Goal: Check status: Check status

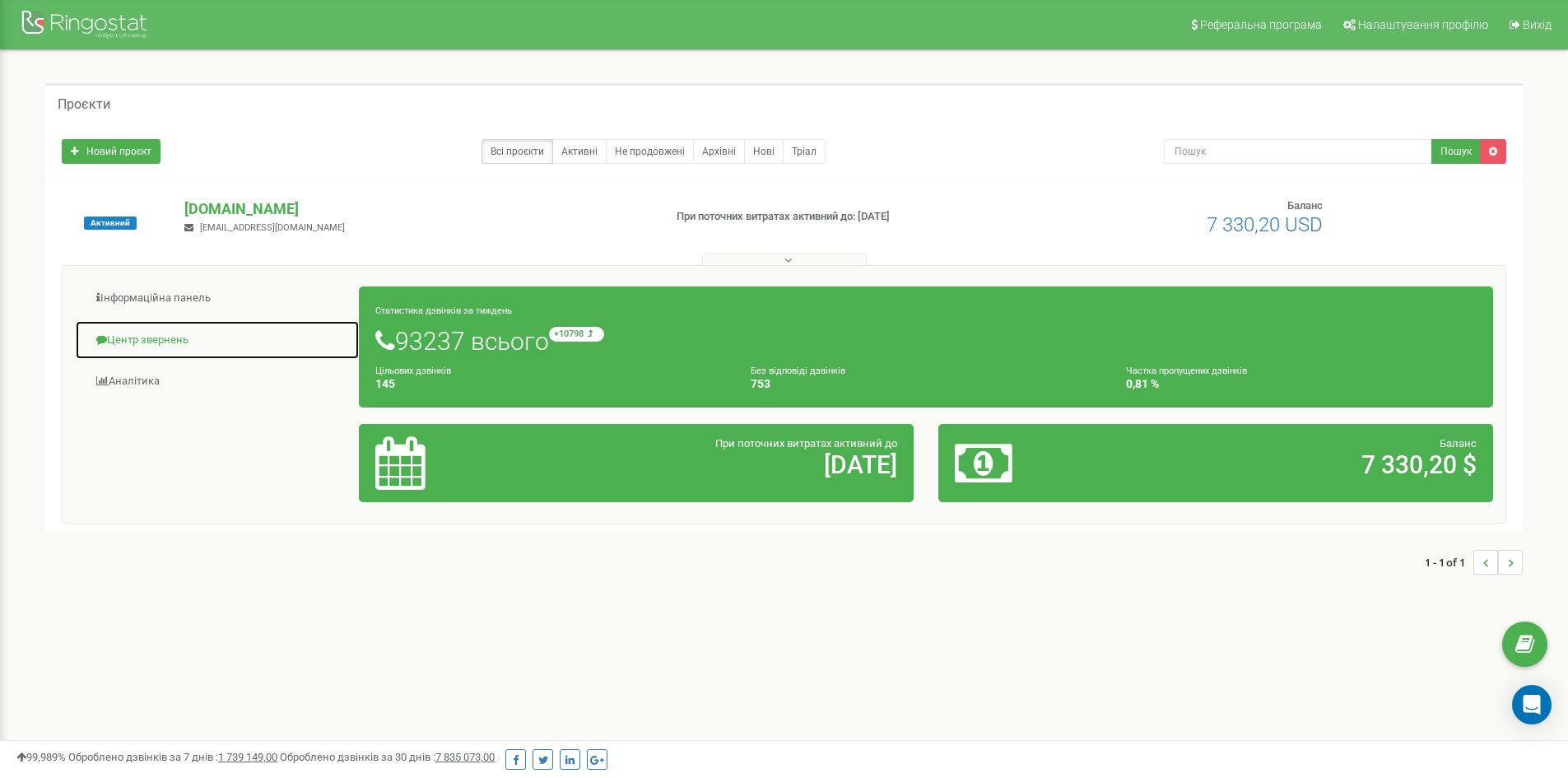
click at [176, 343] on link "Центр звернень" at bounding box center [218, 340] width 285 height 41
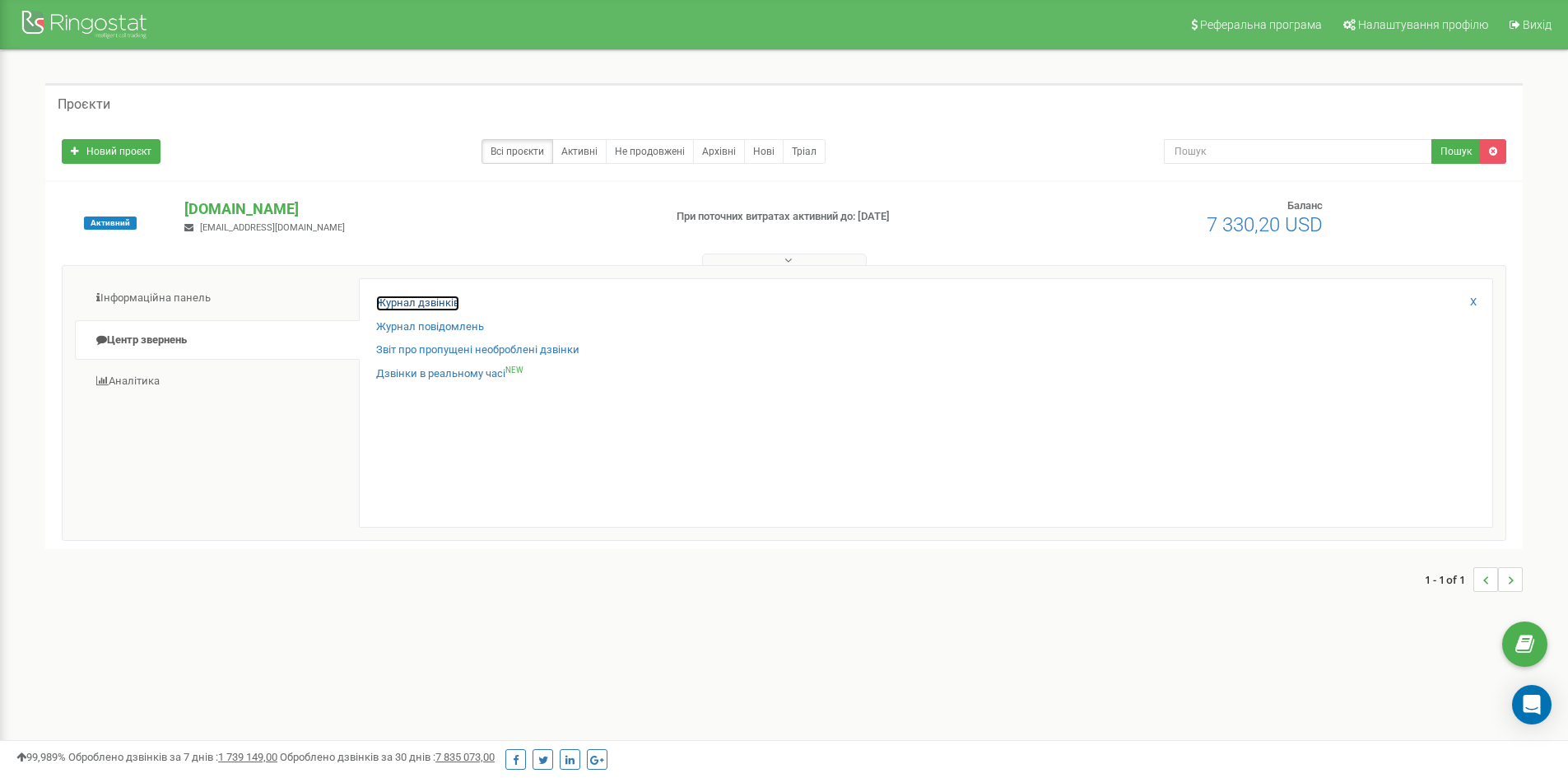
click at [445, 302] on link "Журнал дзвінків" at bounding box center [417, 304] width 83 height 16
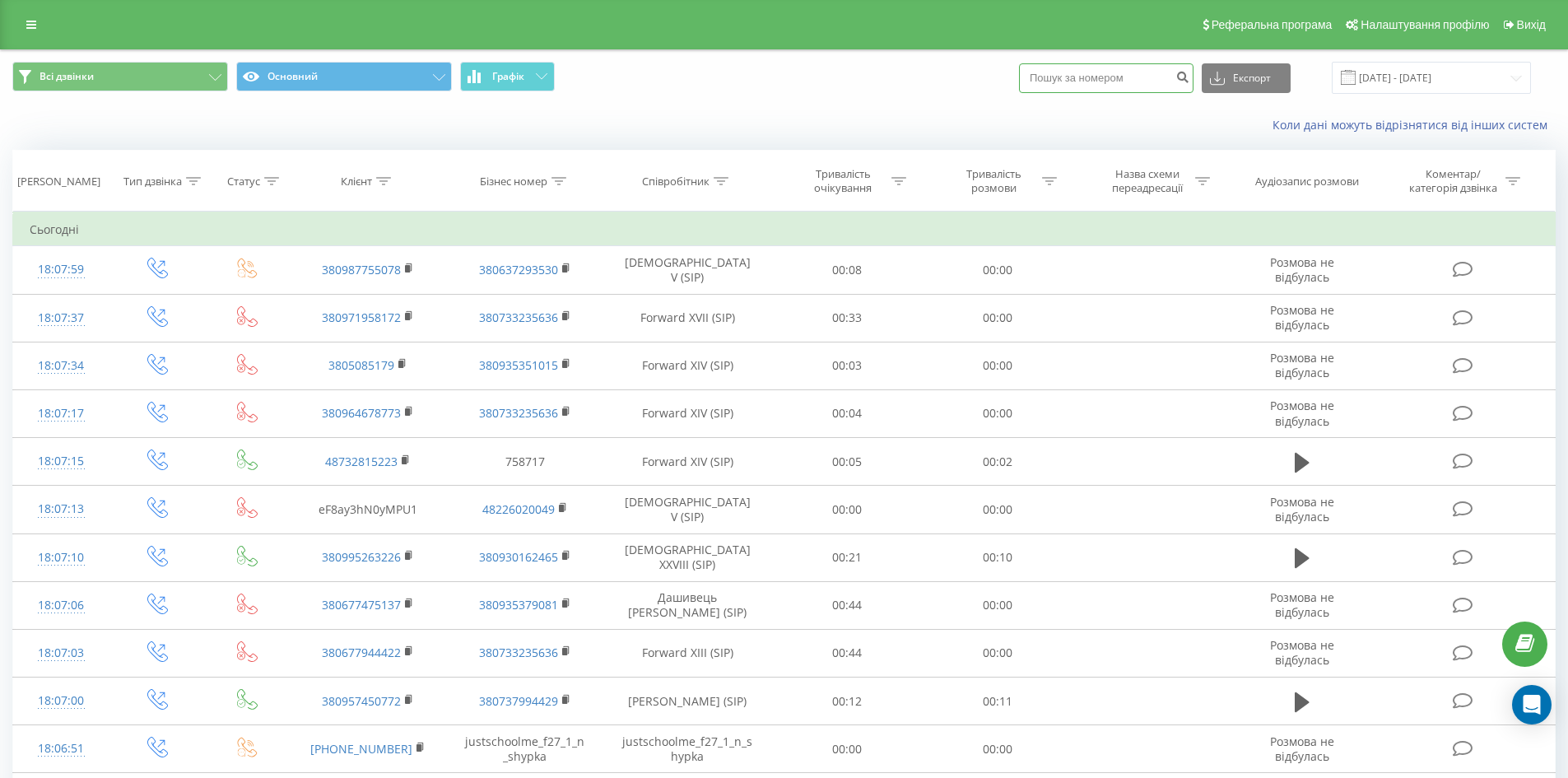
click at [1118, 86] on input at bounding box center [1106, 78] width 174 height 30
paste input "0675103922"
type input "0675103922"
click at [1189, 80] on icon "submit" at bounding box center [1182, 75] width 14 height 10
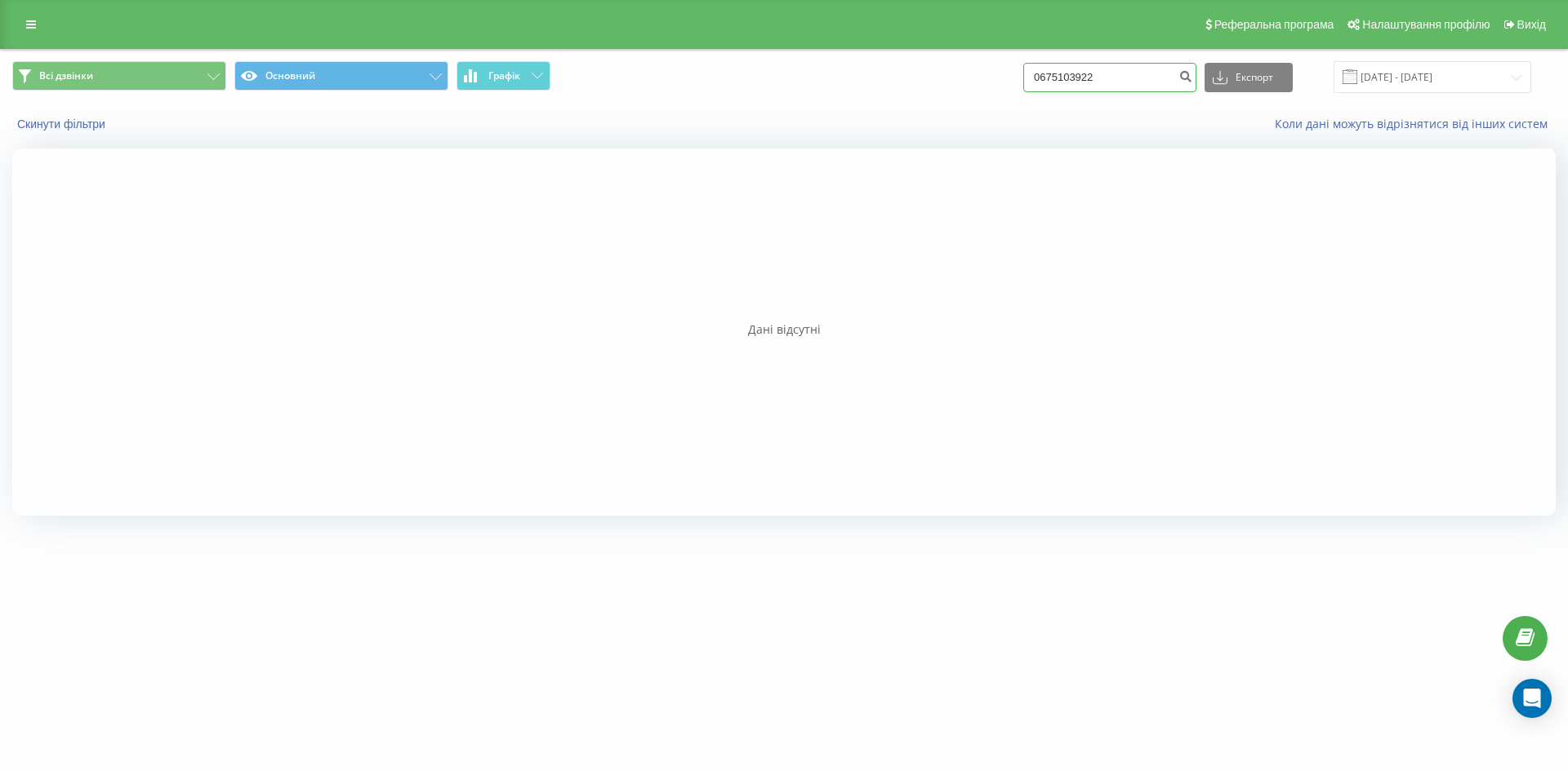
click at [1070, 83] on input "0675103922" at bounding box center [1110, 77] width 173 height 29
drag, startPoint x: 1058, startPoint y: 71, endPoint x: 1003, endPoint y: 80, distance: 55.7
click at [1003, 80] on div "Всі дзвінки Основний Графік 0675103922 Експорт .csv .xls .xlsx 19.06.2025 - 19.…" at bounding box center [783, 77] width 1543 height 31
type input "675103922"
